Goal: Task Accomplishment & Management: Manage account settings

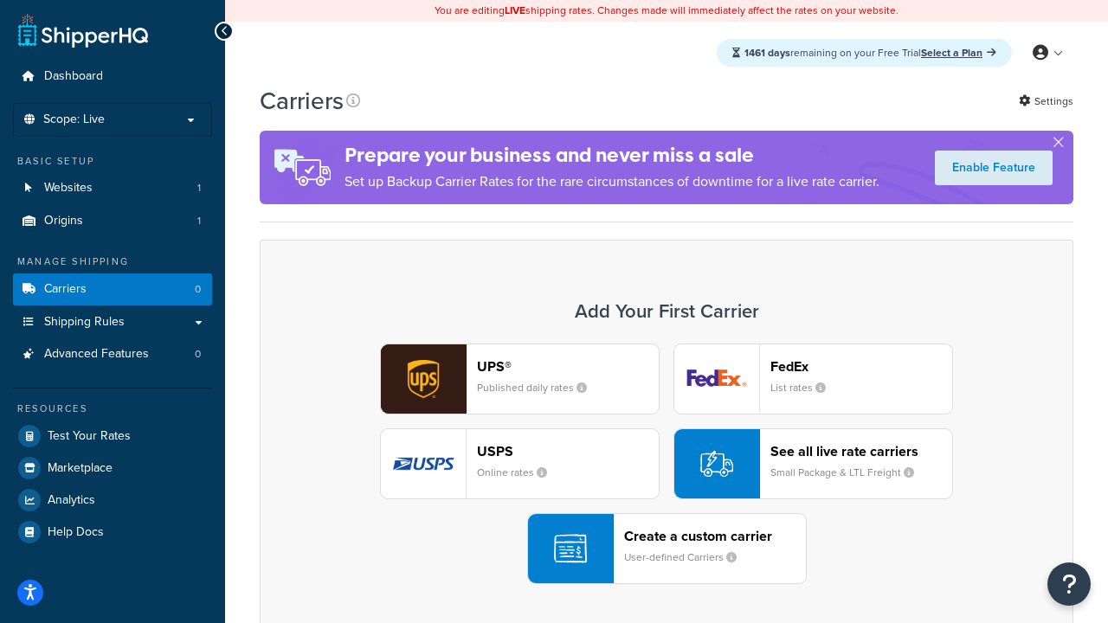
click at [666, 464] on div "UPS® Published daily rates FedEx List rates USPS Online rates See all live rate…" at bounding box center [666, 464] width 777 height 241
click at [861, 366] on header "FedEx" at bounding box center [861, 366] width 182 height 16
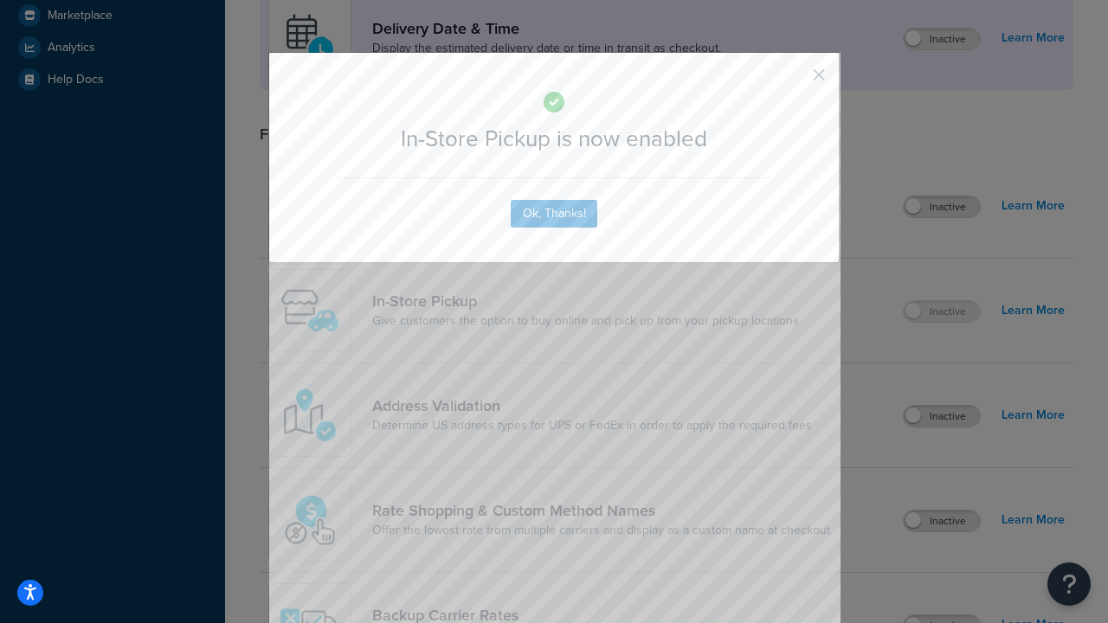
click at [793, 80] on button "button" at bounding box center [793, 81] width 4 height 4
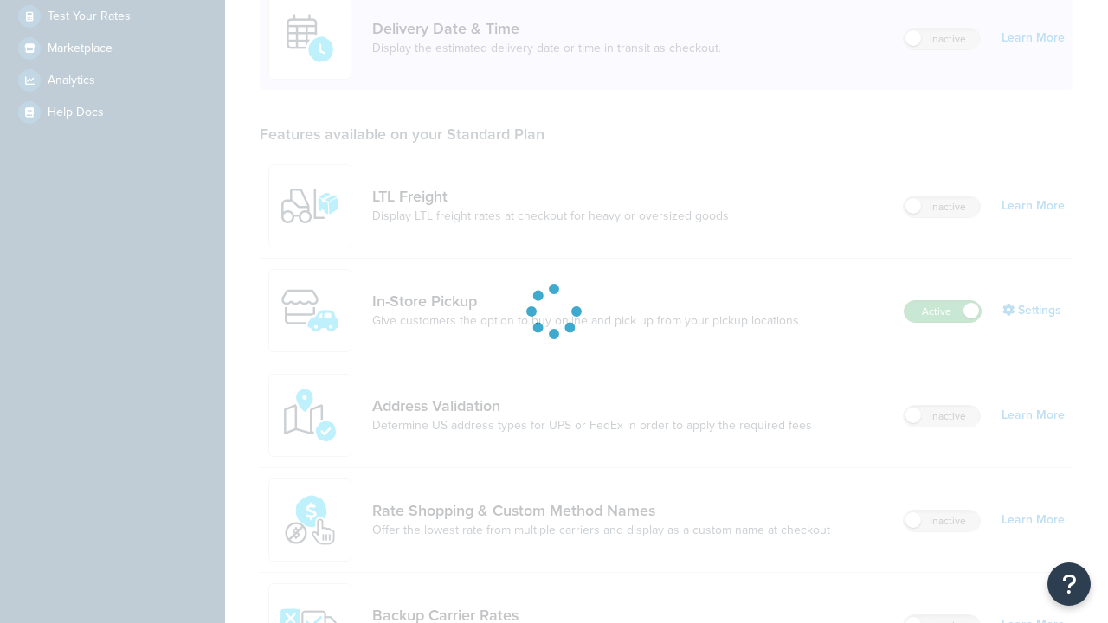
click at [942, 301] on label "Active" at bounding box center [942, 311] width 76 height 21
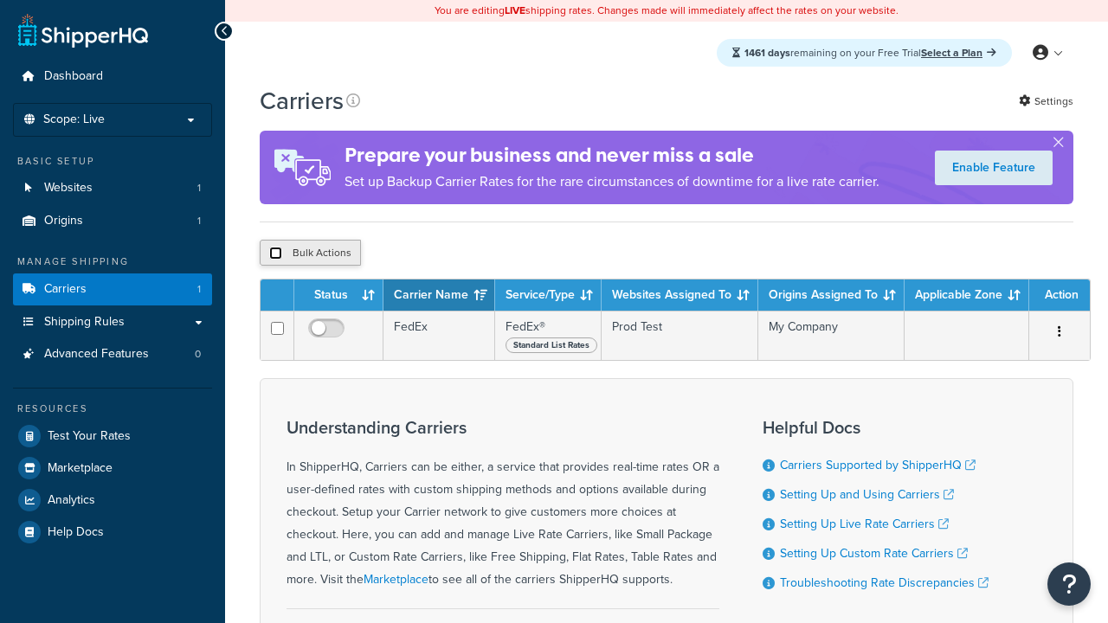
click at [275, 255] on input "checkbox" at bounding box center [275, 253] width 13 height 13
checkbox input "true"
click at [0, 0] on button "Delete" at bounding box center [0, 0] width 0 height 0
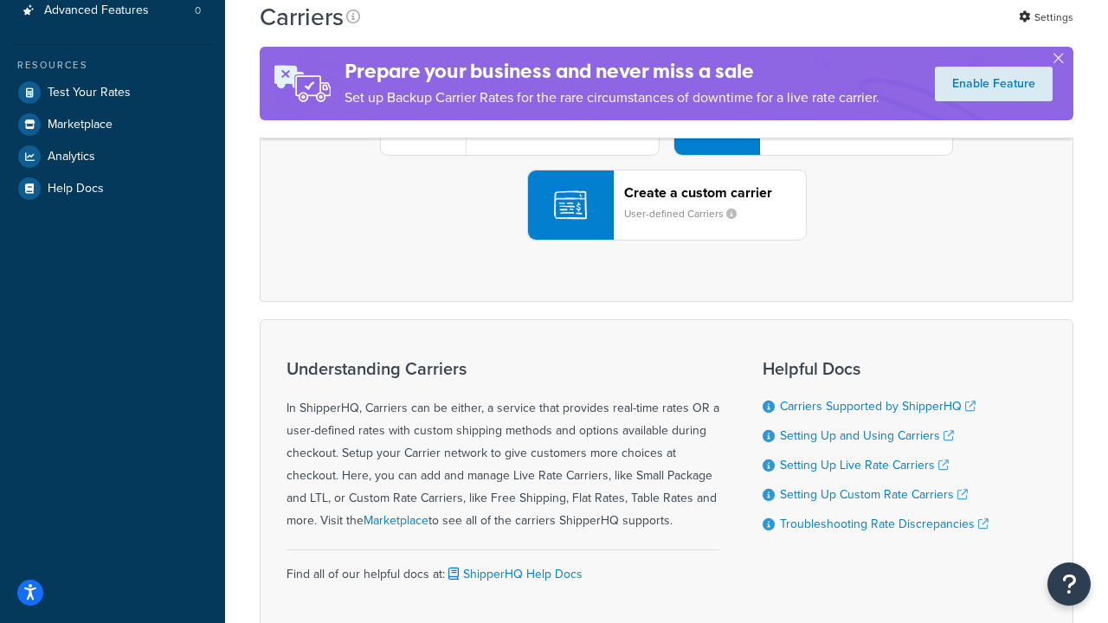
click at [666, 241] on div "UPS® Published daily rates FedEx List rates USPS Online rates See all live rate…" at bounding box center [666, 120] width 777 height 241
click at [666, 226] on div "Create a custom carrier User-defined Carriers" at bounding box center [715, 205] width 182 height 42
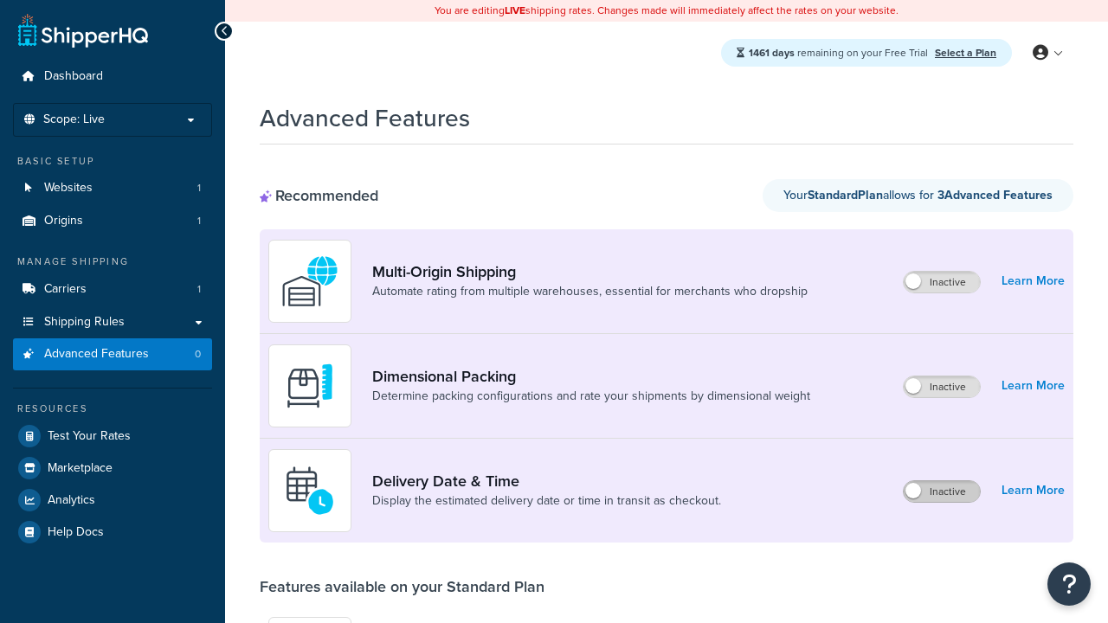
click at [941, 492] on label "Inactive" at bounding box center [941, 491] width 76 height 21
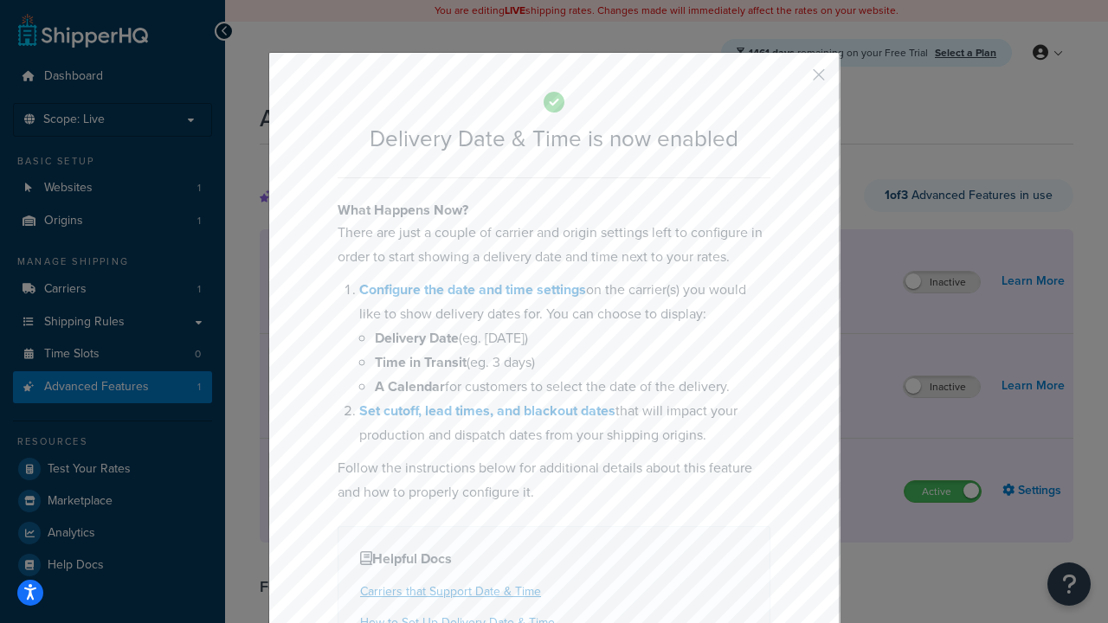
click at [793, 80] on button "button" at bounding box center [793, 81] width 4 height 4
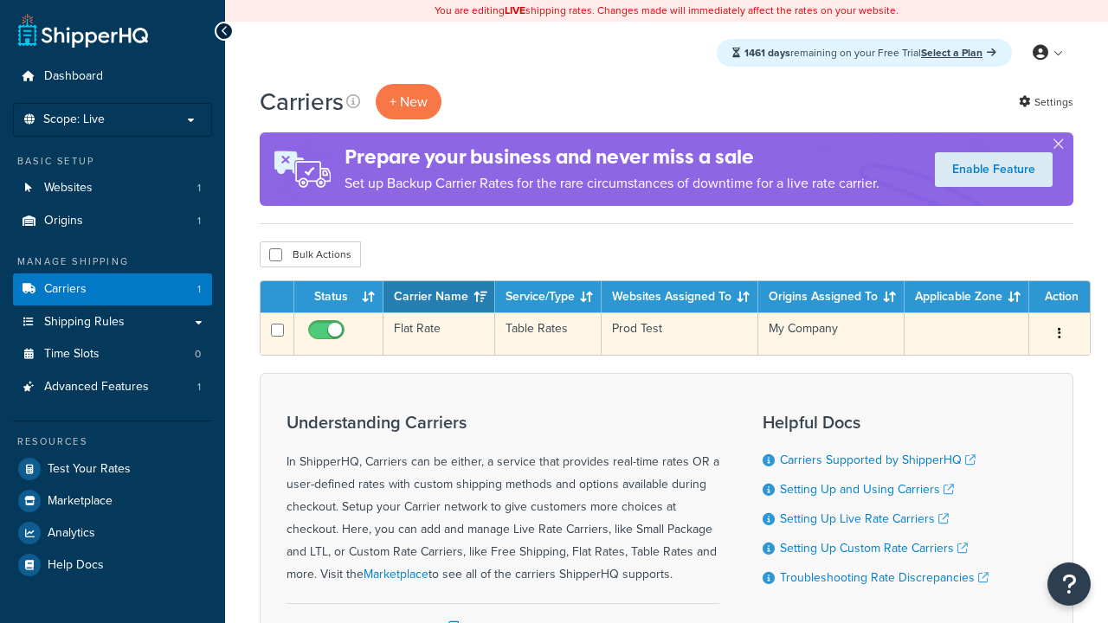
click at [439, 334] on td "Flat Rate" at bounding box center [439, 333] width 112 height 42
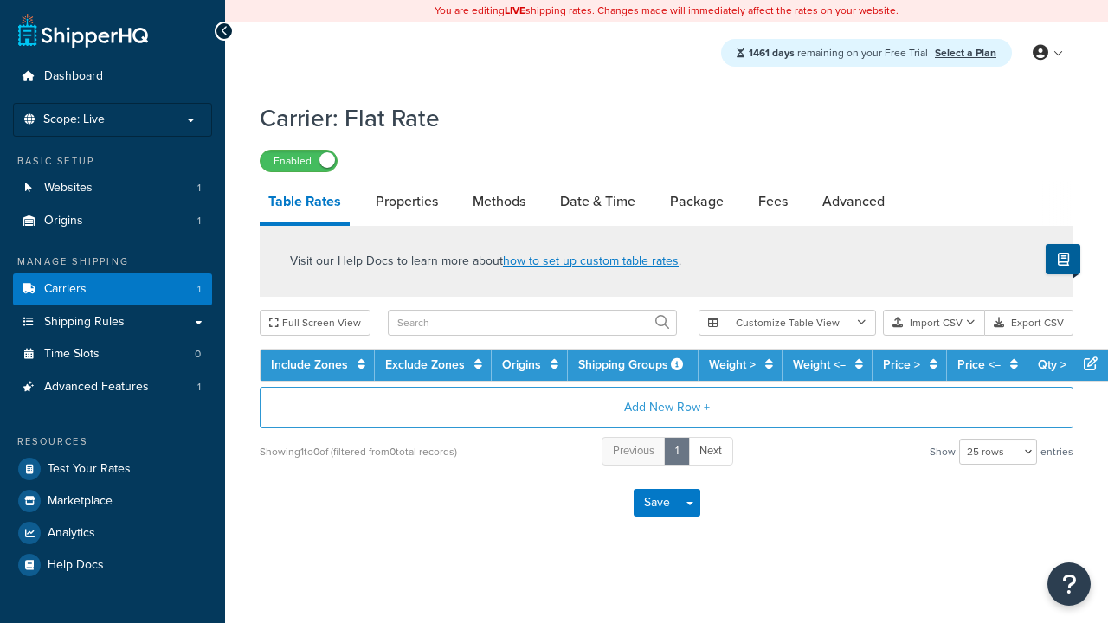
select select "25"
click at [597, 202] on link "Date & Time" at bounding box center [597, 202] width 93 height 42
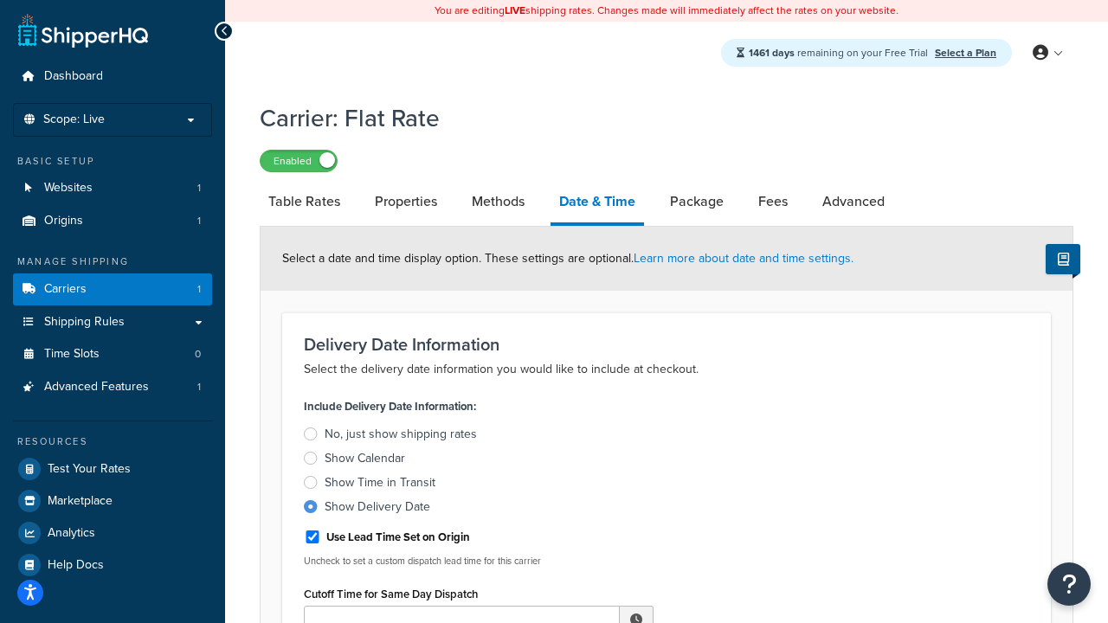
click at [377, 510] on div "Show Delivery Date" at bounding box center [377, 506] width 106 height 17
click at [0, 0] on input "Show Delivery Date" at bounding box center [0, 0] width 0 height 0
type input "11:00 AM"
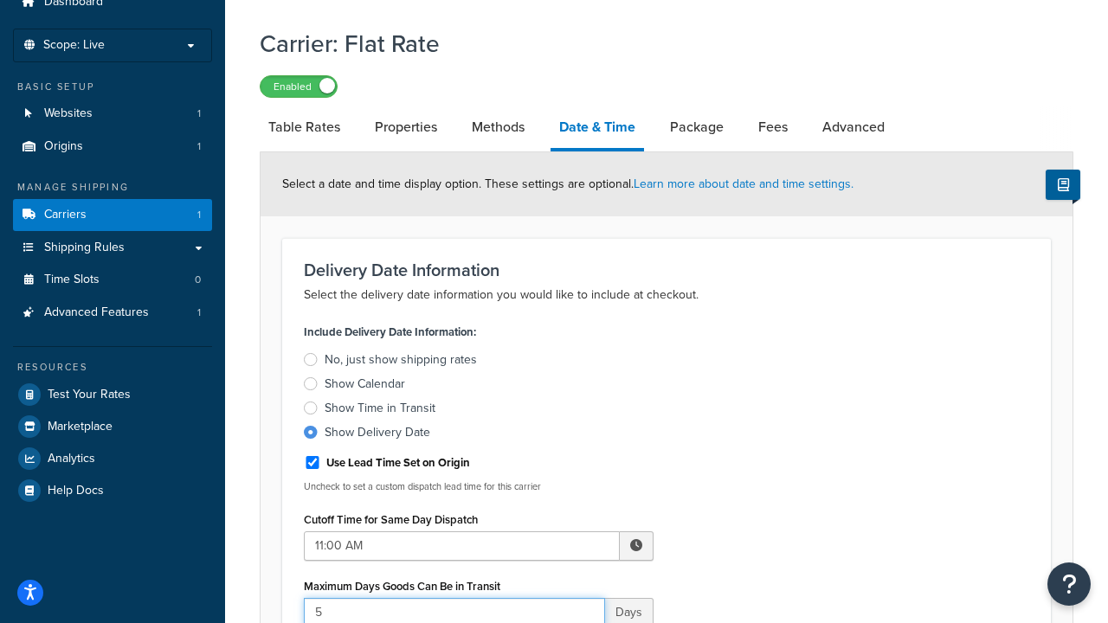
type input "5"
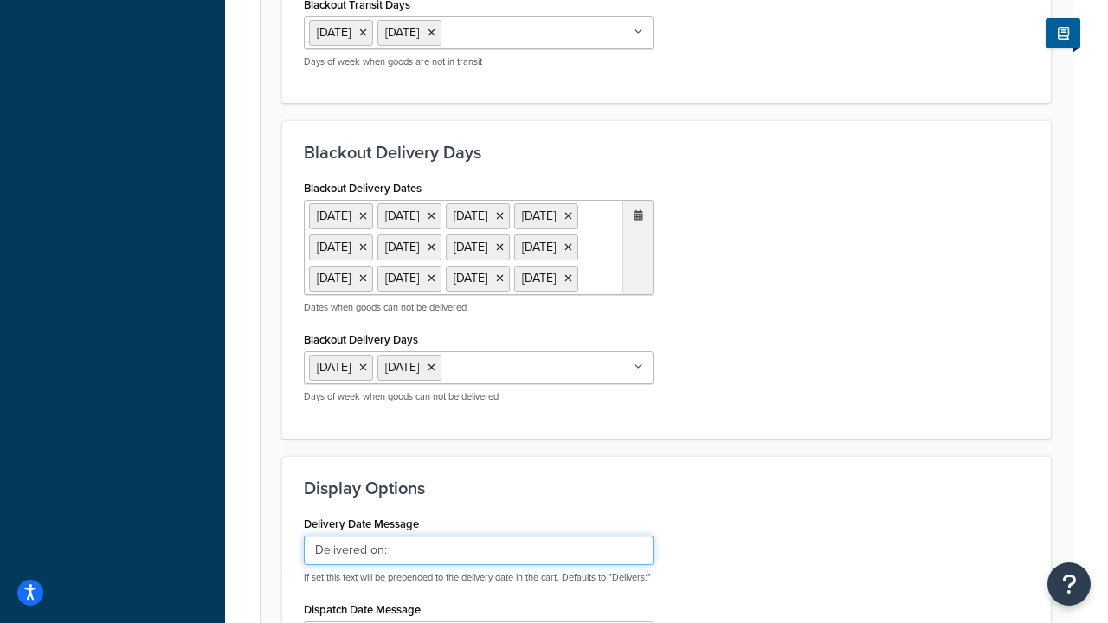
type input "Delivered on:"
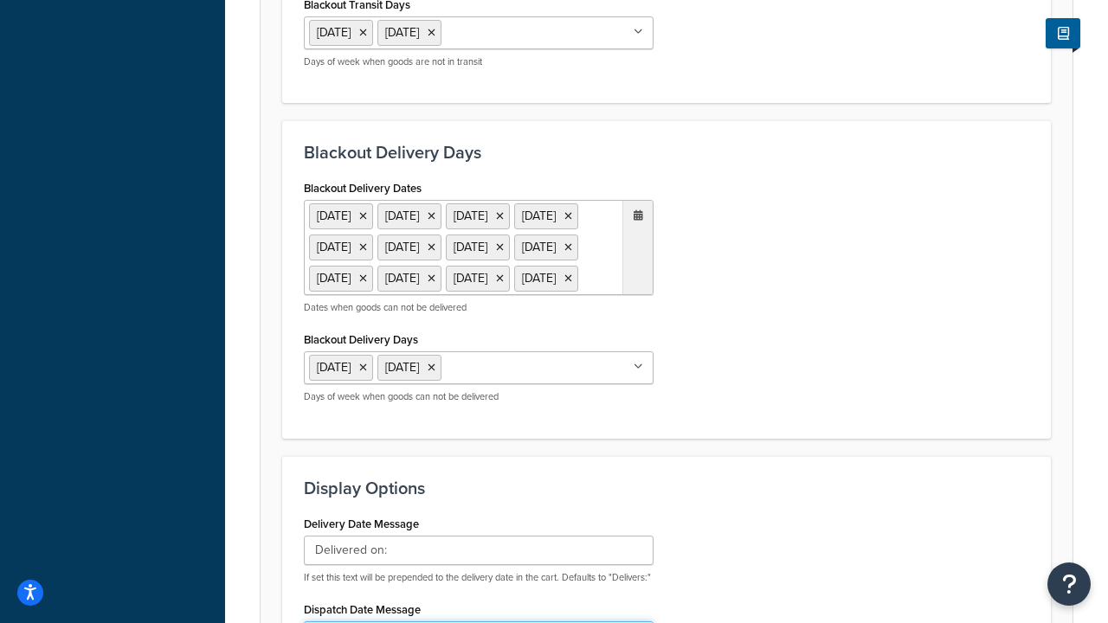
type input "Default Dispatch Message"
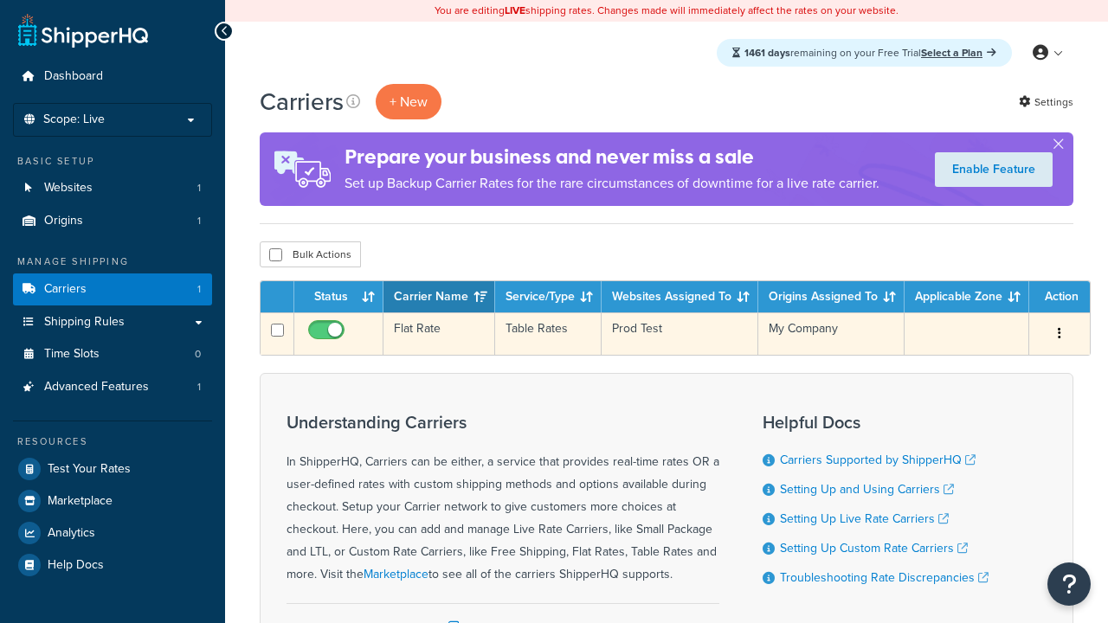
click at [439, 334] on td "Flat Rate" at bounding box center [439, 333] width 112 height 42
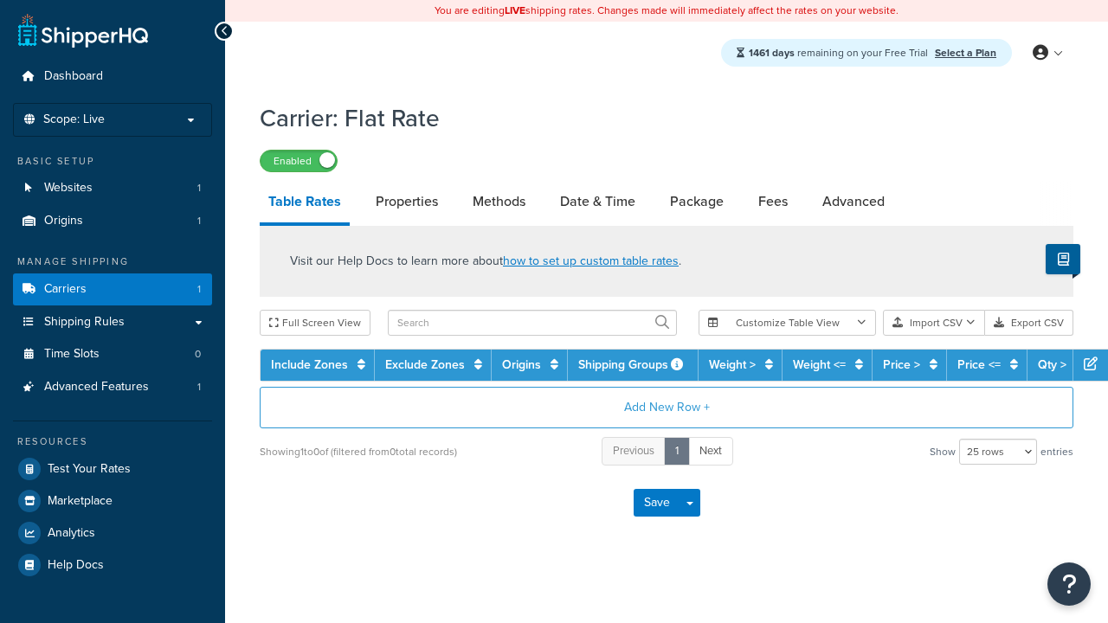
select select "25"
click at [597, 202] on link "Date & Time" at bounding box center [597, 202] width 93 height 42
